Goal: Task Accomplishment & Management: Use online tool/utility

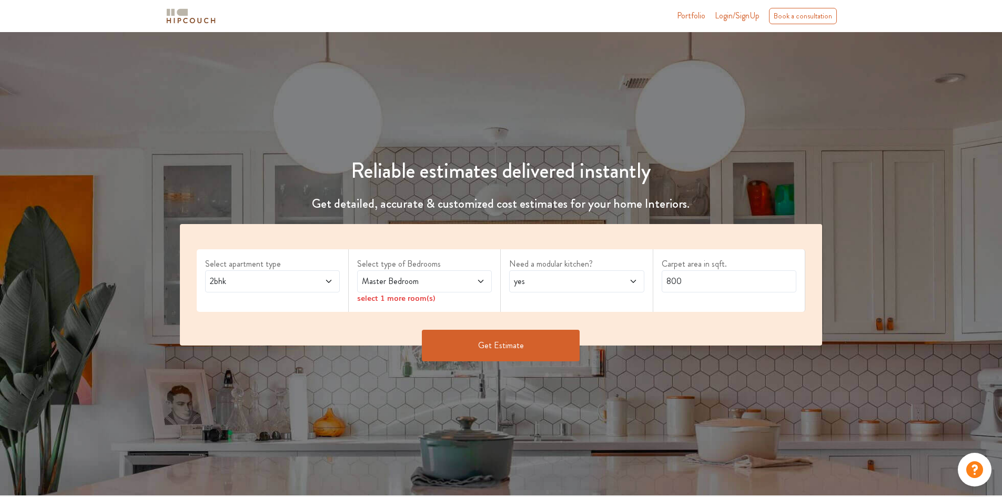
click at [305, 279] on span at bounding box center [317, 281] width 32 height 13
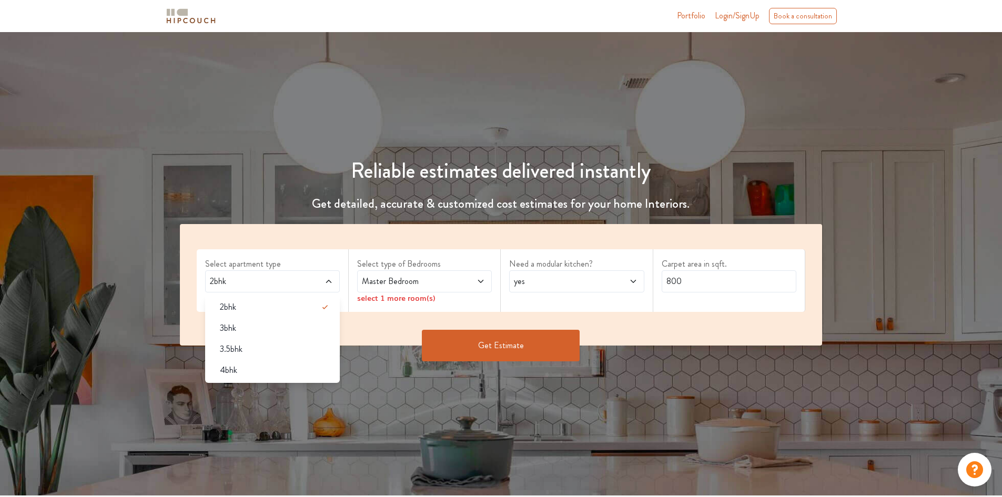
click at [736, 17] on span "Login/SignUp" at bounding box center [737, 15] width 45 height 12
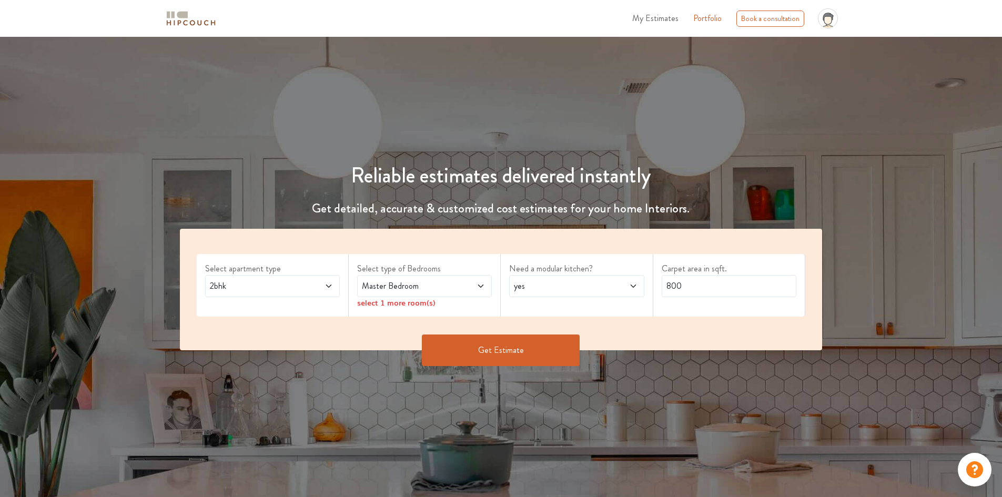
click at [333, 287] on div "2bhk" at bounding box center [272, 286] width 135 height 22
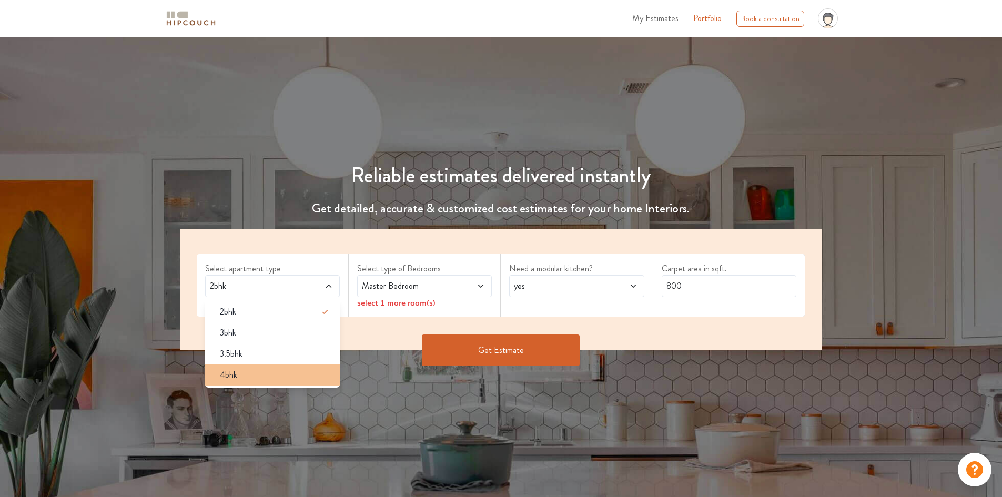
click at [280, 373] on div "4bhk" at bounding box center [275, 375] width 128 height 13
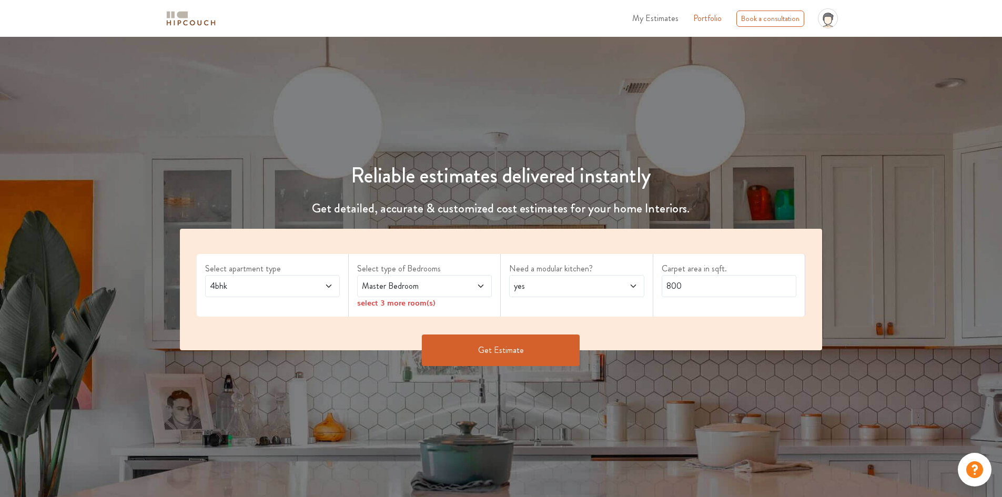
click at [412, 278] on div "Master Bedroom" at bounding box center [424, 286] width 135 height 22
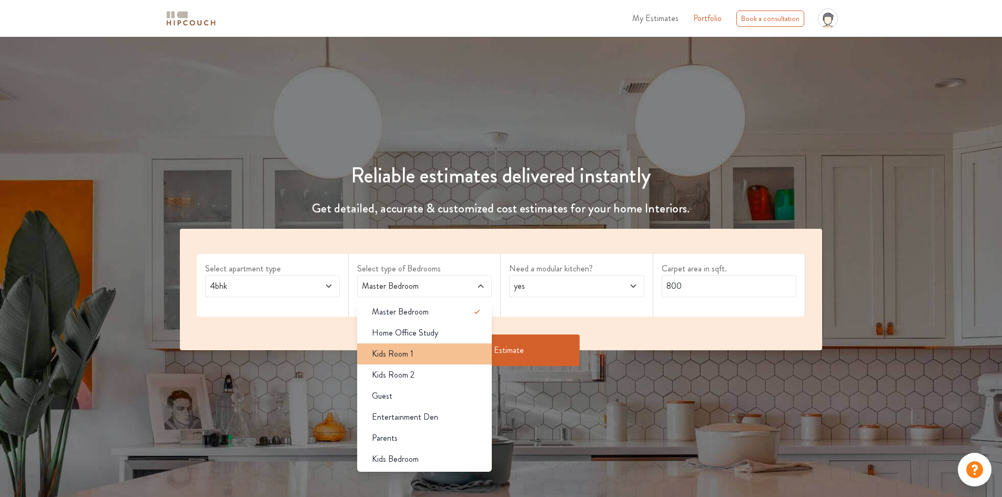
click at [427, 355] on div "Kids Room 1" at bounding box center [427, 354] width 128 height 13
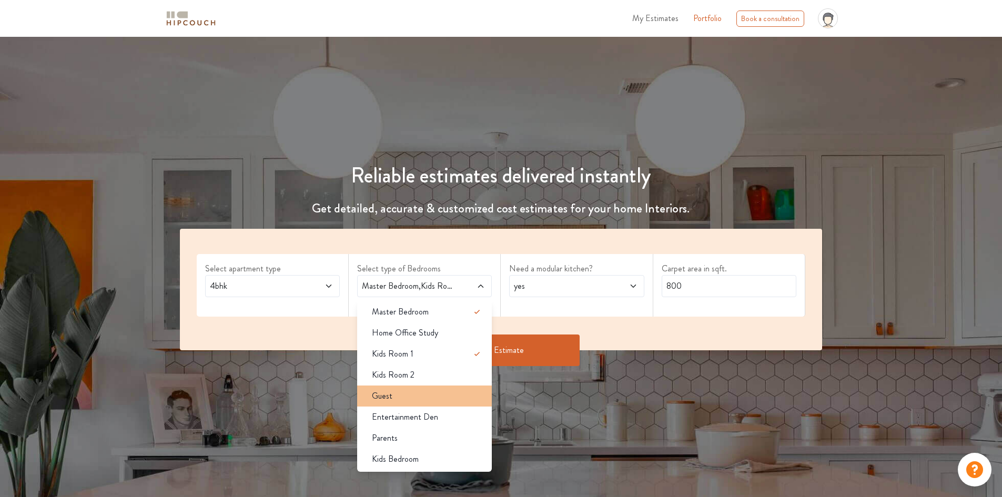
click at [421, 400] on div "Guest" at bounding box center [427, 396] width 128 height 13
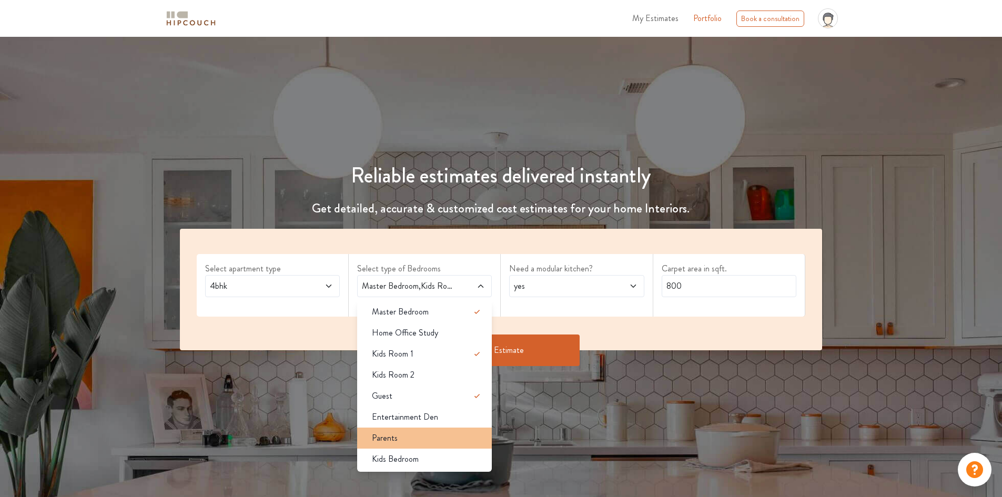
click at [421, 436] on div "Parents" at bounding box center [427, 438] width 128 height 13
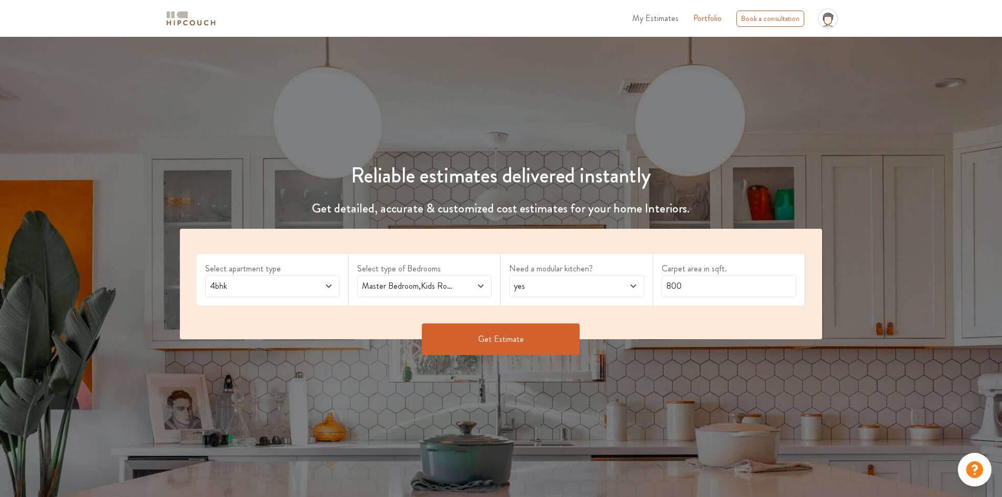
click at [570, 288] on span "yes" at bounding box center [559, 286] width 94 height 13
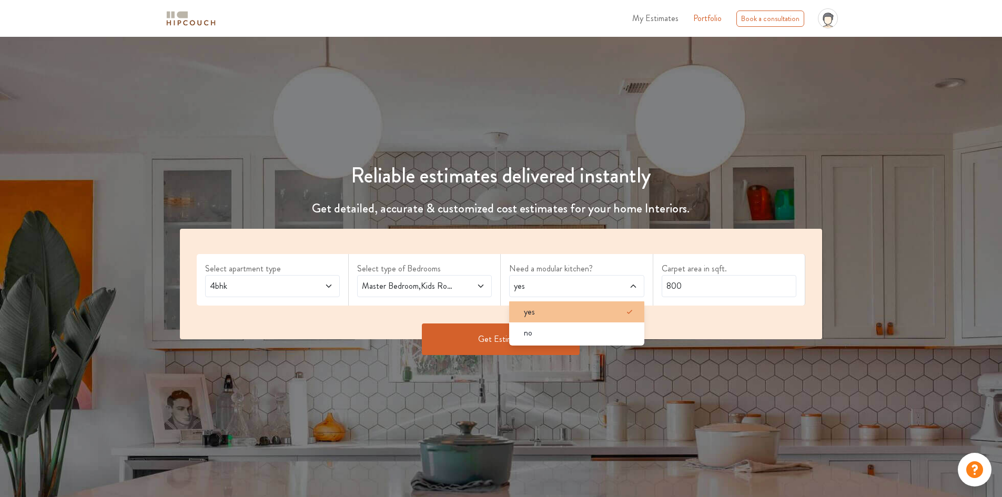
click at [561, 307] on div "yes" at bounding box center [579, 312] width 128 height 13
click at [697, 280] on input "800" at bounding box center [729, 286] width 135 height 22
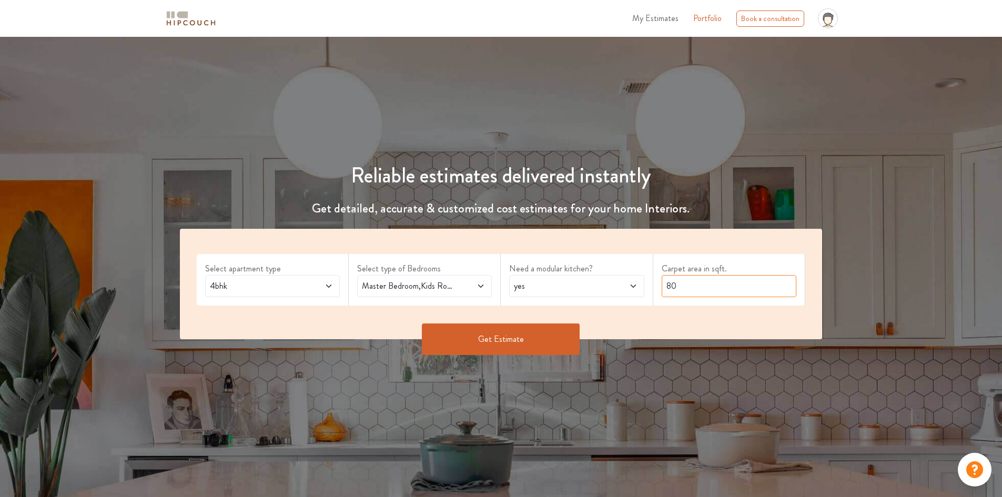
type input "8"
type input "1965"
click at [518, 337] on button "Get Estimate" at bounding box center [501, 339] width 158 height 32
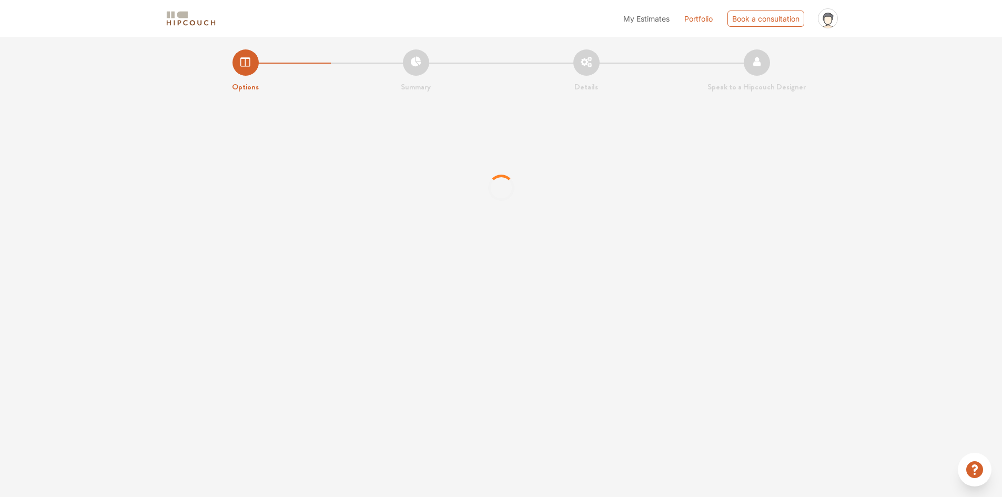
click at [660, 16] on span "My Estimates" at bounding box center [646, 18] width 46 height 9
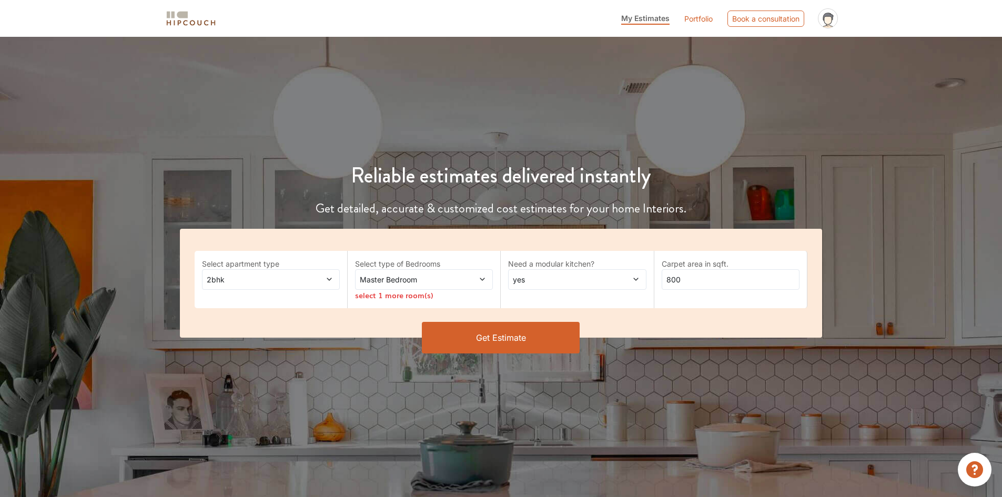
click at [828, 25] on icon at bounding box center [828, 21] width 12 height 17
click at [790, 68] on link "Logout" at bounding box center [800, 61] width 83 height 15
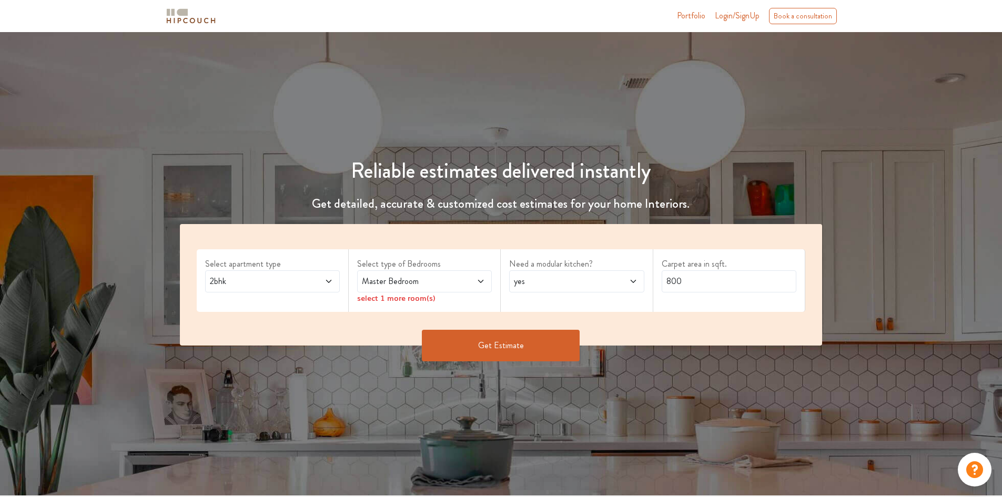
click at [731, 18] on span "Login/SignUp" at bounding box center [737, 15] width 45 height 12
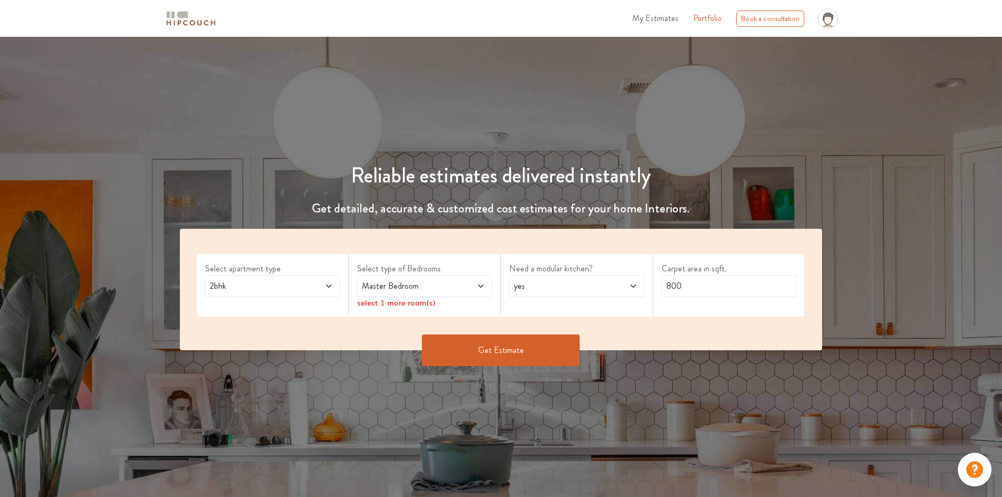
click at [655, 13] on span "My Estimates" at bounding box center [655, 18] width 46 height 12
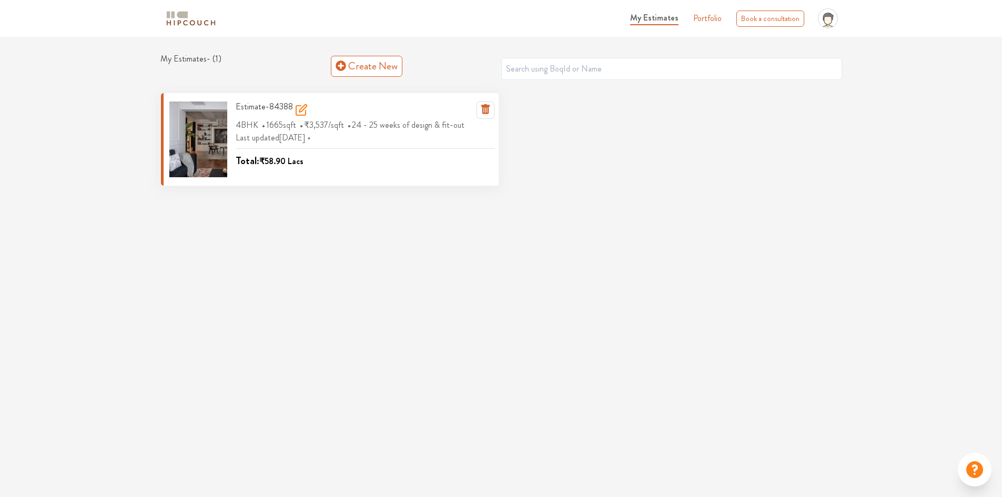
click at [299, 112] on icon at bounding box center [302, 108] width 7 height 7
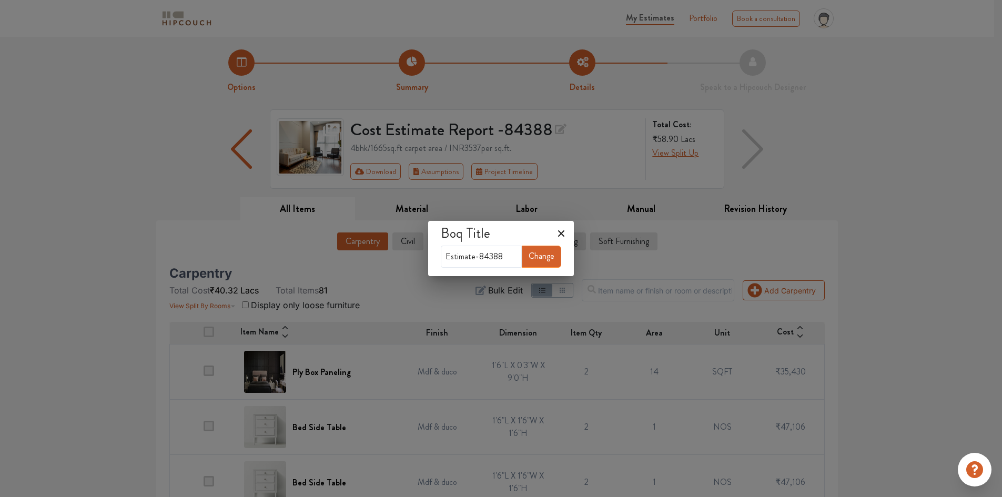
click at [562, 234] on icon at bounding box center [561, 233] width 17 height 17
